Goal: Information Seeking & Learning: Find specific fact

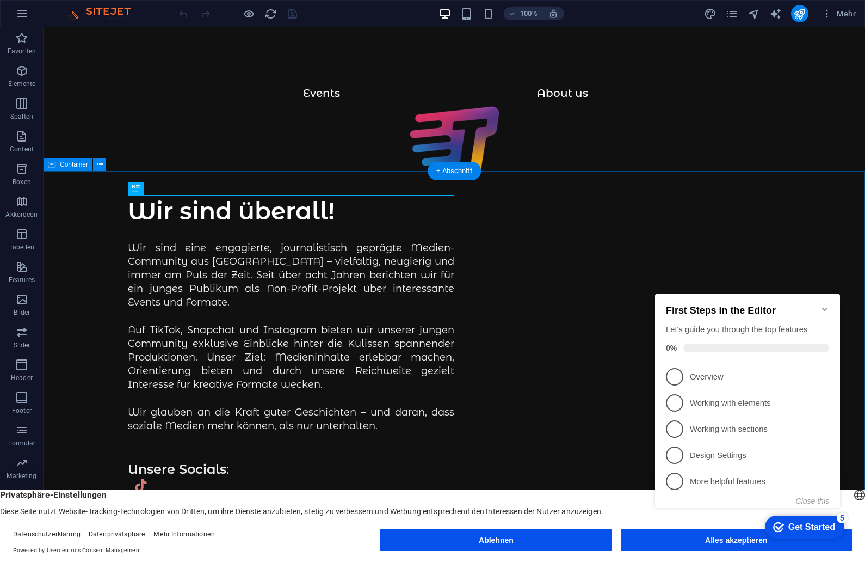
click at [713, 543] on appcues-checklist "Contextual help checklist present on screen" at bounding box center [750, 411] width 198 height 269
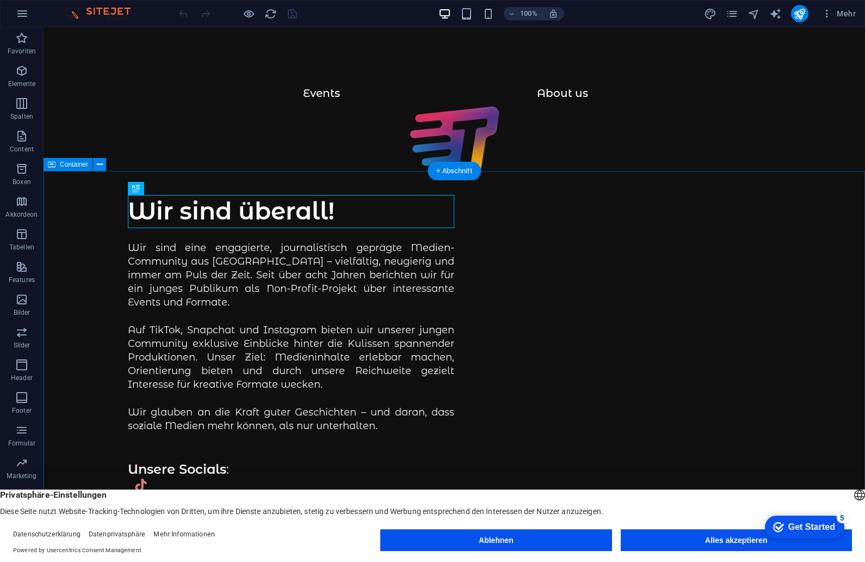
click at [757, 543] on appcues-checklist "Contextual help checklist present on screen" at bounding box center [803, 527] width 93 height 35
click at [735, 537] on button "Alles akzeptieren" at bounding box center [736, 540] width 231 height 22
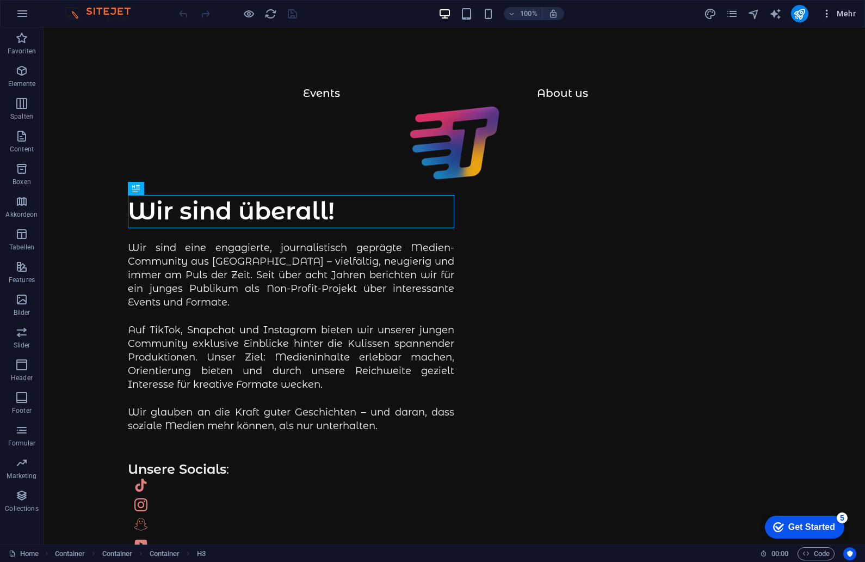
click at [826, 13] on icon "button" at bounding box center [827, 13] width 11 height 11
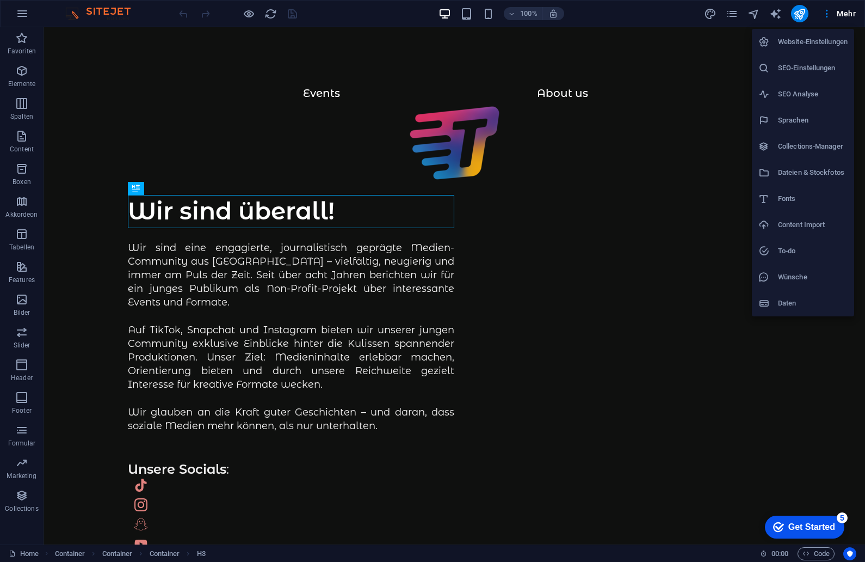
click at [844, 12] on div at bounding box center [432, 281] width 865 height 562
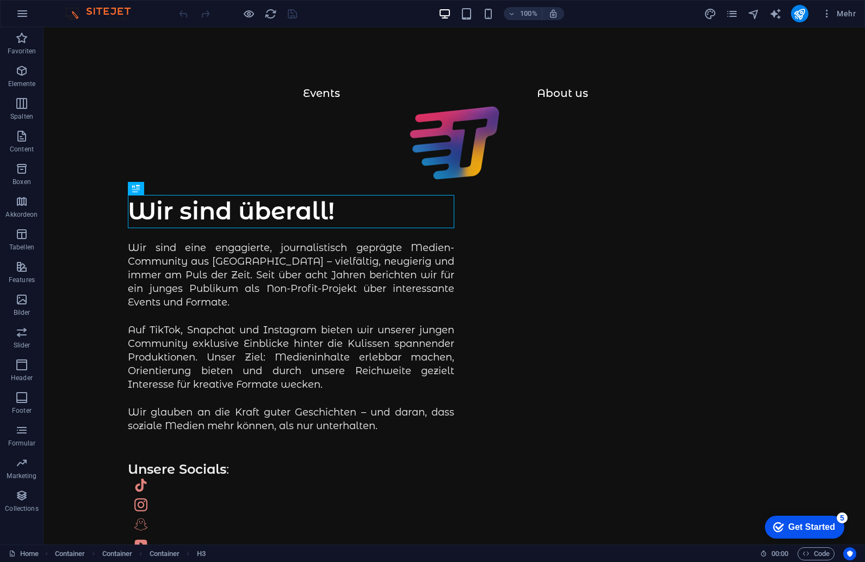
click at [844, 12] on span "Mehr" at bounding box center [839, 13] width 34 height 11
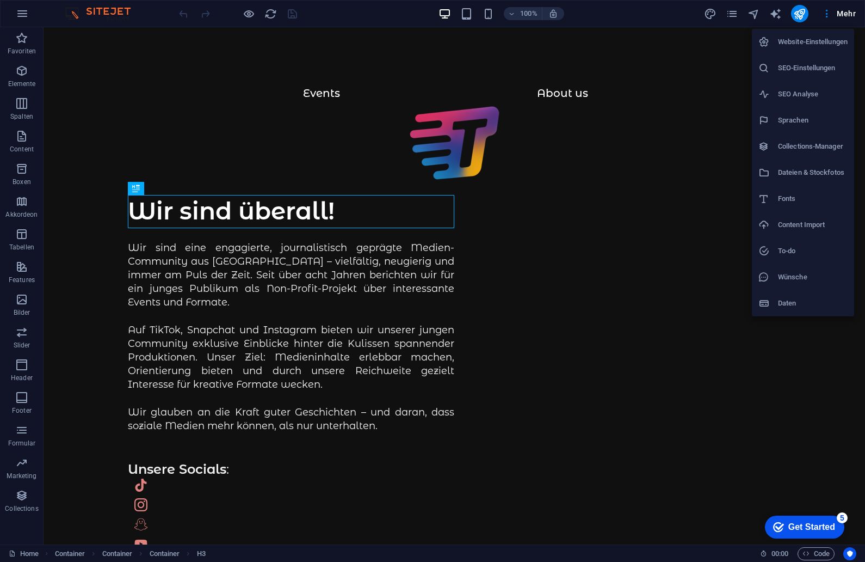
click at [831, 13] on div at bounding box center [432, 281] width 865 height 562
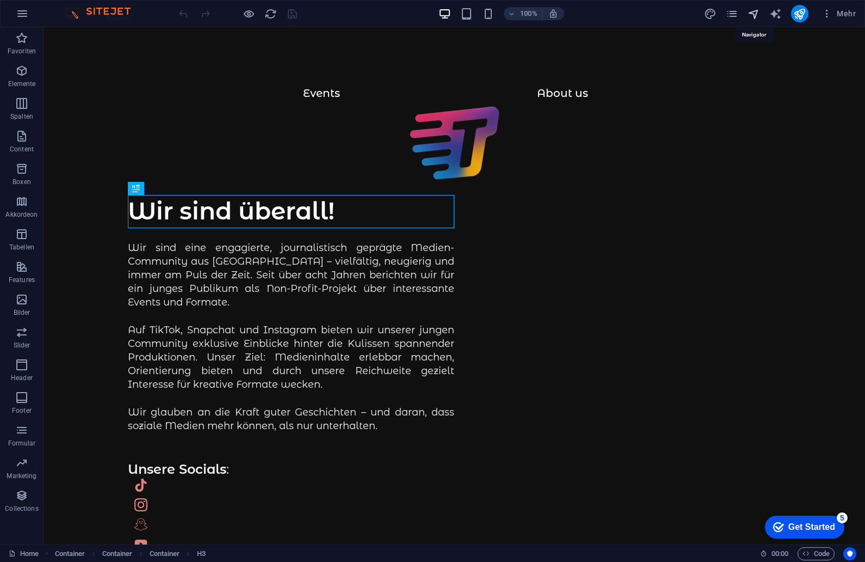
click at [754, 11] on icon "navigator" at bounding box center [754, 14] width 13 height 13
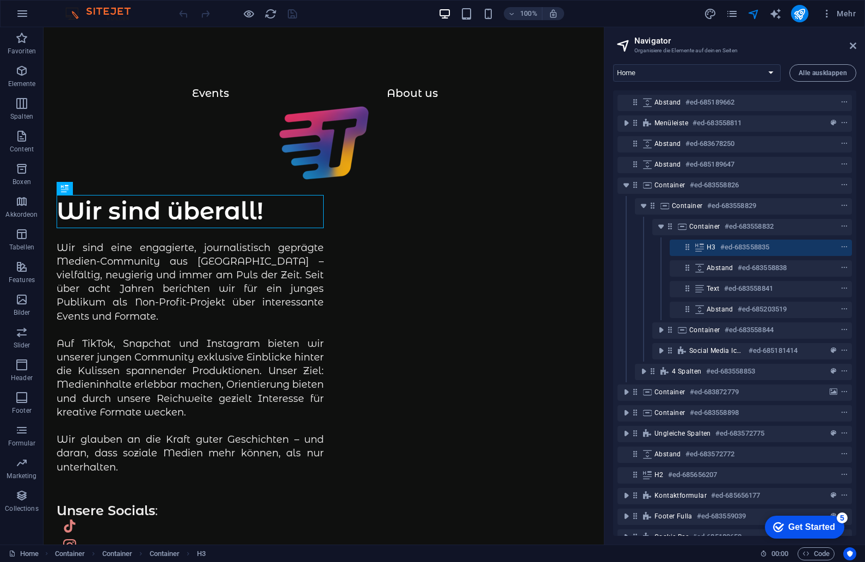
click at [730, 4] on div "100% Mehr" at bounding box center [433, 14] width 864 height 26
click at [735, 18] on icon "pages" at bounding box center [732, 14] width 13 height 13
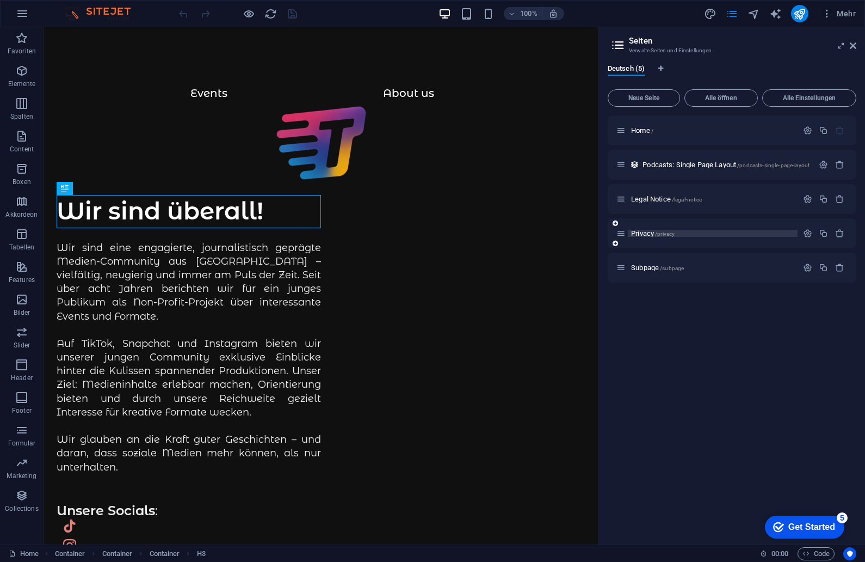
click at [643, 231] on span "Privacy /privacy" at bounding box center [653, 233] width 44 height 8
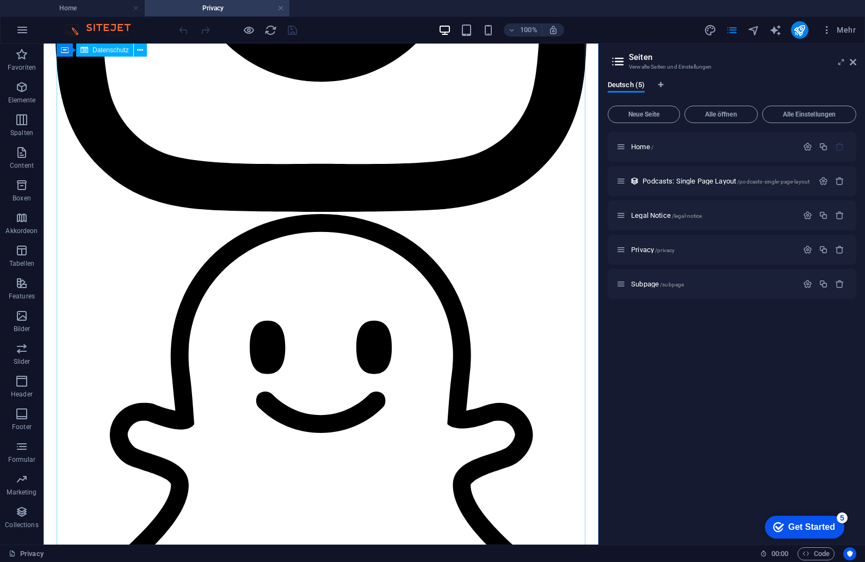
scroll to position [3431, 0]
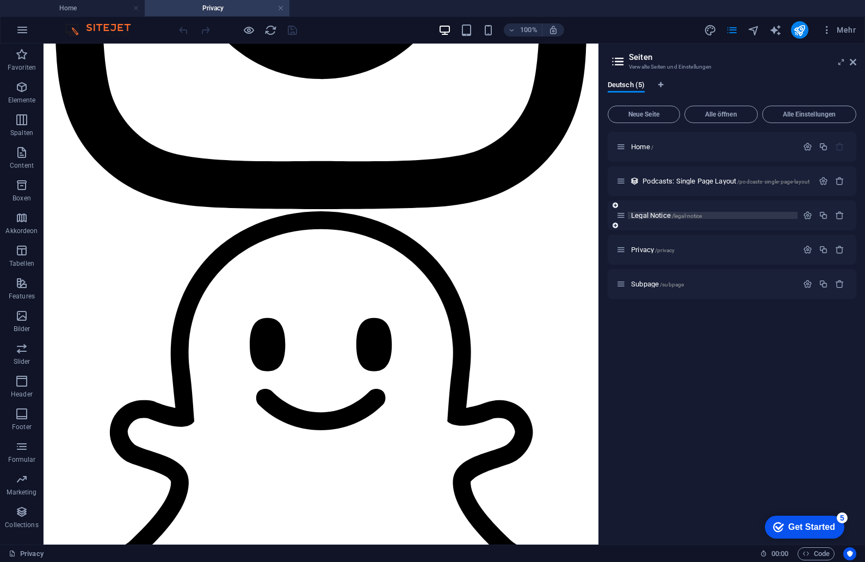
click at [666, 214] on span "Legal Notice /legal-notice" at bounding box center [666, 215] width 71 height 8
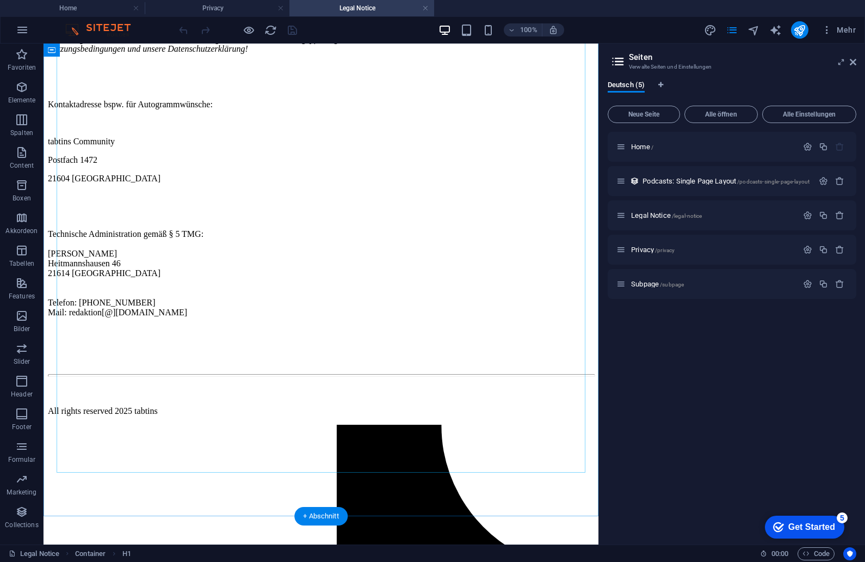
scroll to position [222, 0]
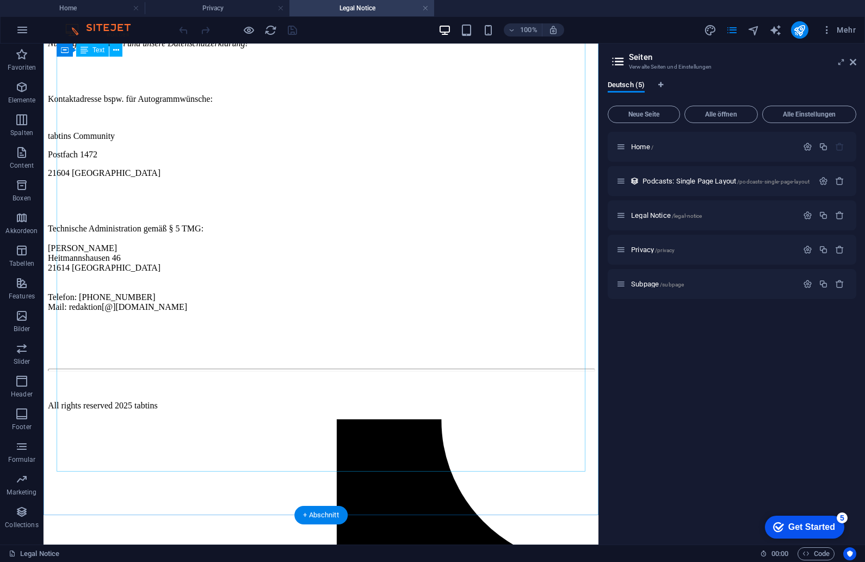
click at [150, 312] on div "Unsere Community versteht sich als private(r) „Fanseite“ bzw. „Fanclub“. Wir st…" at bounding box center [321, 116] width 546 height 391
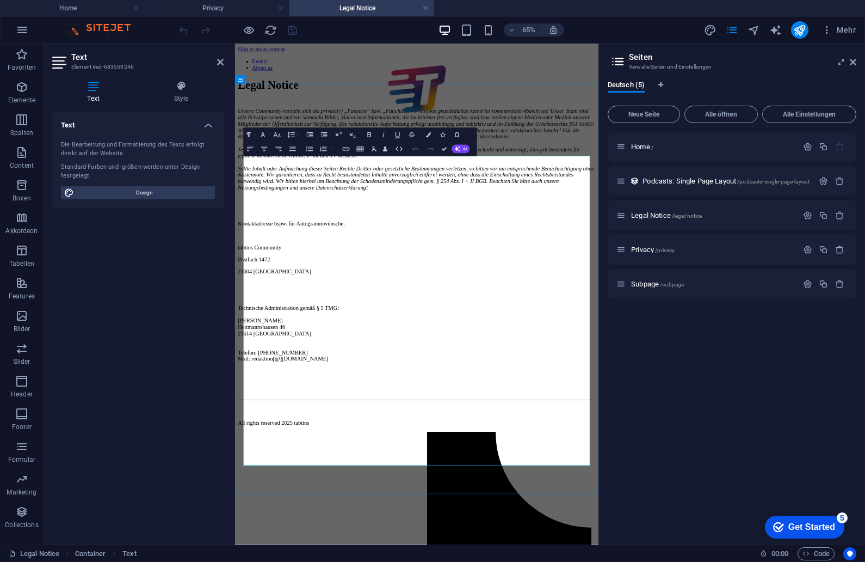
click at [336, 533] on p "Technische Administration gemäß § 5 TMG: Stefan Lenke [STREET_ADDRESS][PHONE_NU…" at bounding box center [515, 489] width 551 height 88
click at [343, 533] on p "Technische Administration gemäß § 5 TMG: Stefan Lenke [STREET_ADDRESS][PHONE_NU…" at bounding box center [515, 489] width 551 height 88
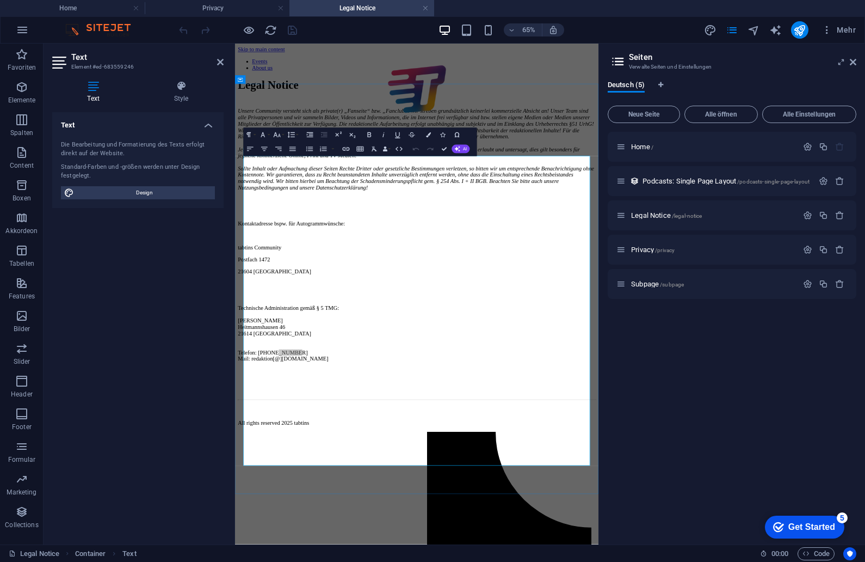
click at [343, 533] on p "Technische Administration gemäß § 5 TMG: Stefan Lenke [STREET_ADDRESS][PHONE_NU…" at bounding box center [515, 489] width 551 height 88
click at [337, 533] on p "Technische Administration gemäß § 5 TMG: Stefan Lenke [STREET_ADDRESS][PHONE_NU…" at bounding box center [515, 489] width 551 height 88
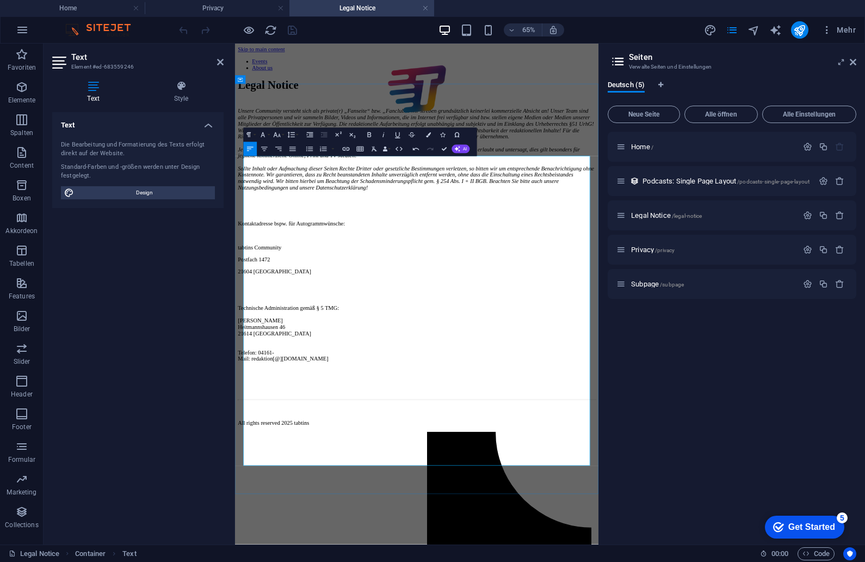
click at [339, 533] on p "Technische Administration gemäß § 5 TMG: Stefan Lenke [STREET_ADDRESS][PHONE_NU…" at bounding box center [515, 489] width 551 height 88
click at [322, 533] on p "Technische Administration gemäß § 5 TMG: Stefan Lenke [STREET_ADDRESS][PHONE_NU…" at bounding box center [515, 489] width 551 height 88
click at [0, 0] on html "[DOMAIN_NAME] Home Privacy Legal Notice Favoriten Elemente Spalten Content Boxe…" at bounding box center [432, 281] width 865 height 562
click at [317, 533] on p "Technische Administration gemäß § 5 TMG: Stefan Lenke [STREET_ADDRESS][PHONE_NU…" at bounding box center [515, 489] width 551 height 88
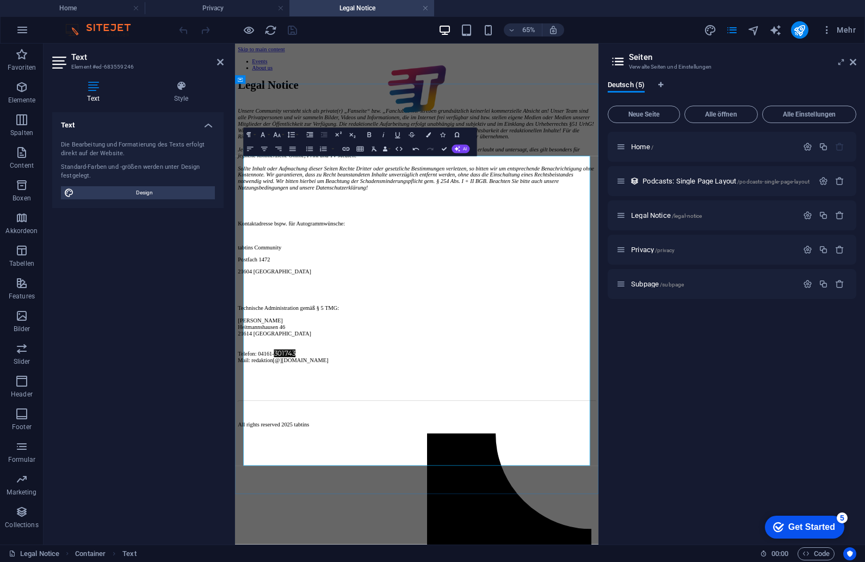
click at [328, 526] on span "301743" at bounding box center [311, 520] width 33 height 12
click at [0, 0] on html "[DOMAIN_NAME] Home Privacy Legal Notice Favoriten Elemente Spalten Content Boxe…" at bounding box center [432, 281] width 865 height 562
click at [328, 526] on span "301743" at bounding box center [311, 520] width 33 height 12
click at [323, 526] on span "301743" at bounding box center [311, 520] width 33 height 12
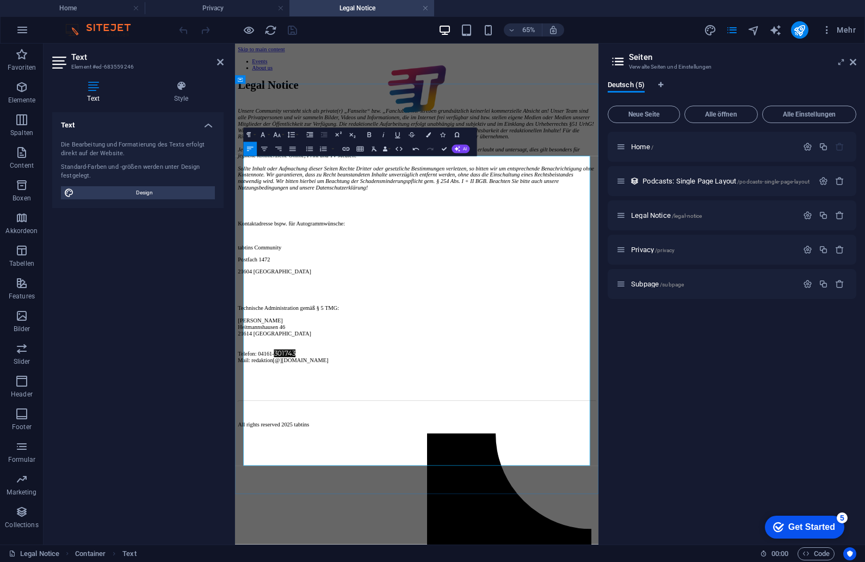
click at [323, 526] on span "301743" at bounding box center [311, 520] width 33 height 12
click at [514, 270] on address "Unsere Community versteht sich als private(r) „Fanseite“ bzw. „Fanclub“. Wir st…" at bounding box center [515, 206] width 551 height 127
click at [374, 533] on p "Technische Administration gemäß § 5 TMG: Stefan Lenke [STREET_ADDRESS][PHONE_NU…" at bounding box center [515, 489] width 551 height 88
click at [802, 30] on icon "publish" at bounding box center [800, 30] width 13 height 13
